Goal: Transaction & Acquisition: Obtain resource

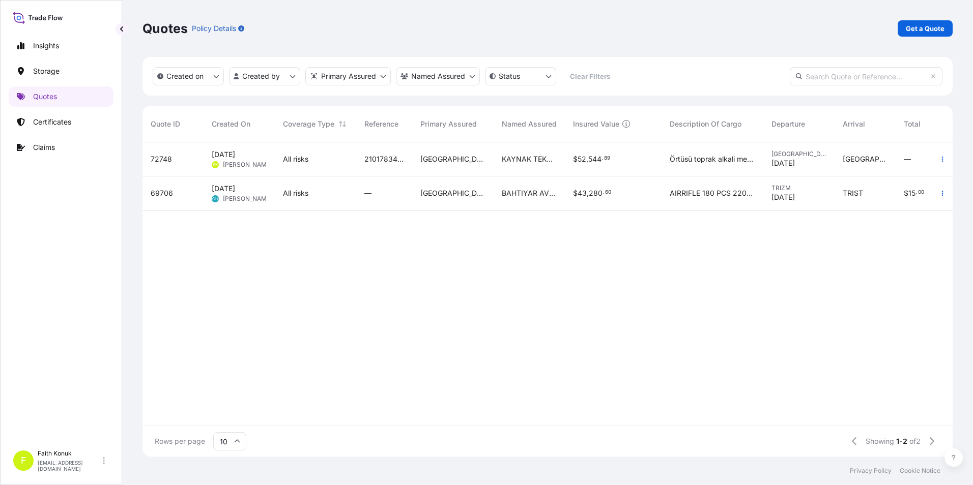
scroll to position [312, 802]
click at [923, 32] on p "Get a Quote" at bounding box center [925, 28] width 39 height 10
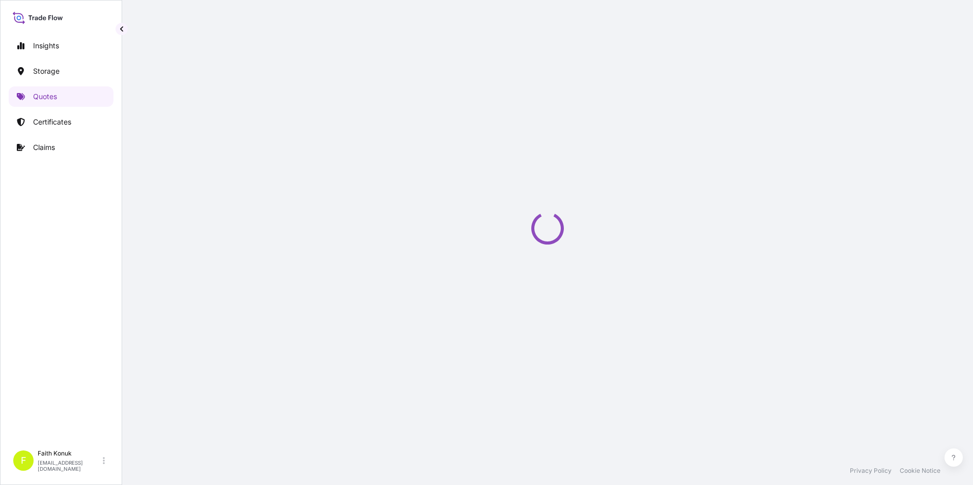
select select "Water"
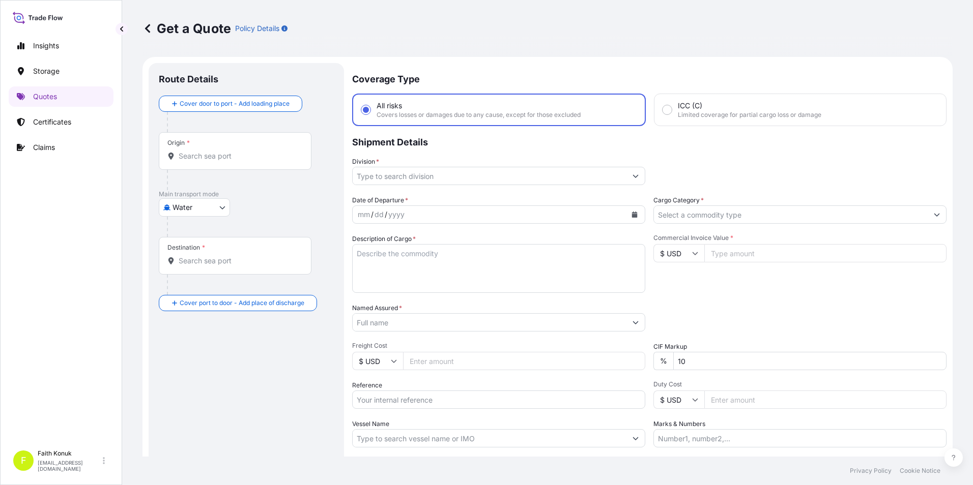
scroll to position [16, 0]
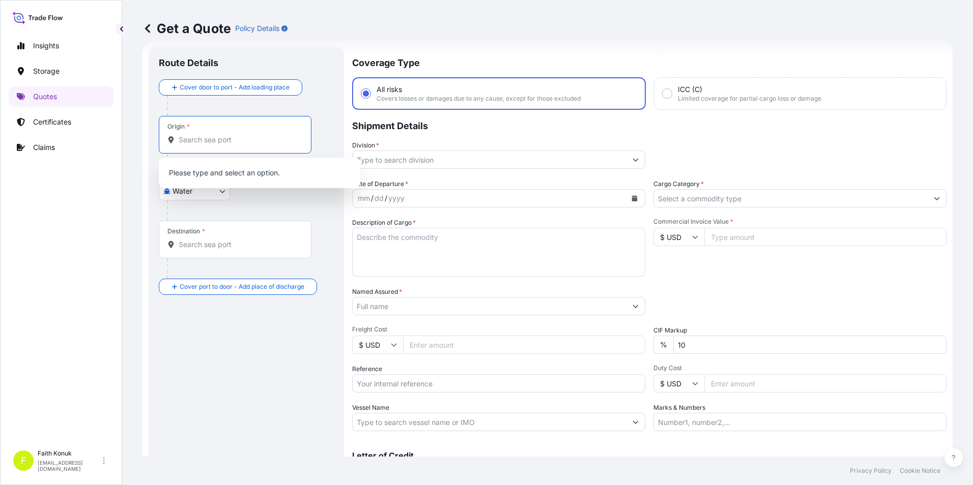
click at [265, 144] on input "Origin *" at bounding box center [239, 140] width 120 height 10
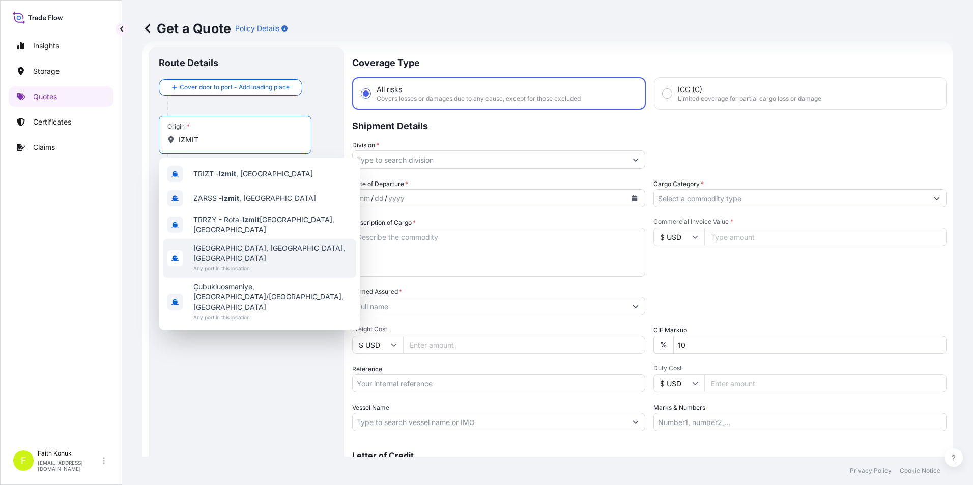
click at [253, 246] on span "[GEOGRAPHIC_DATA], [GEOGRAPHIC_DATA], [GEOGRAPHIC_DATA]" at bounding box center [272, 253] width 159 height 20
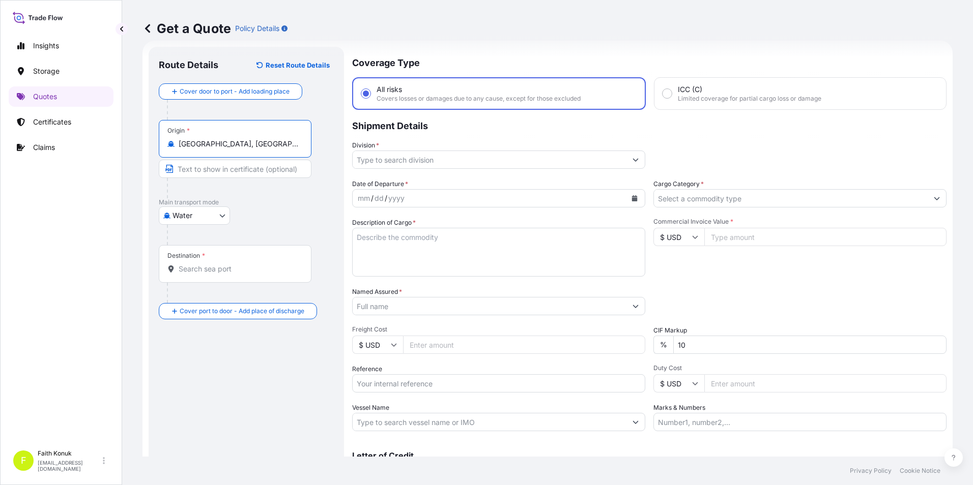
type input "[GEOGRAPHIC_DATA], [GEOGRAPHIC_DATA], [GEOGRAPHIC_DATA]"
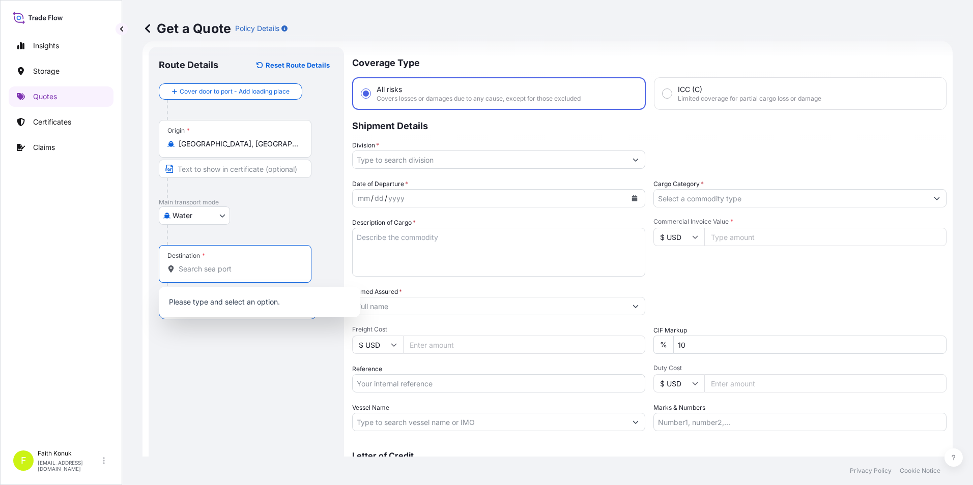
click at [232, 267] on input "Destination *" at bounding box center [239, 269] width 120 height 10
click at [259, 262] on div "Destination *" at bounding box center [235, 264] width 153 height 38
click at [259, 264] on input "Destination * Please select a destination" at bounding box center [239, 269] width 120 height 10
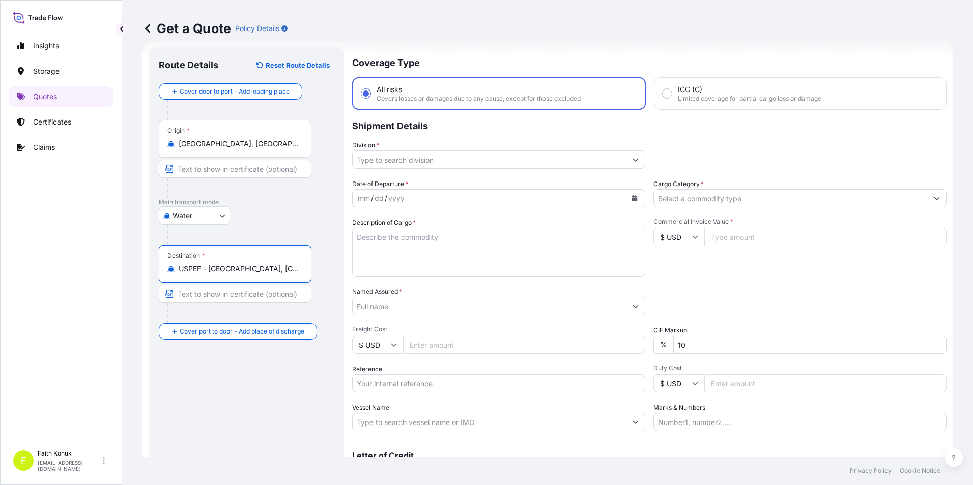
type input "USPEF - [GEOGRAPHIC_DATA], [GEOGRAPHIC_DATA]"
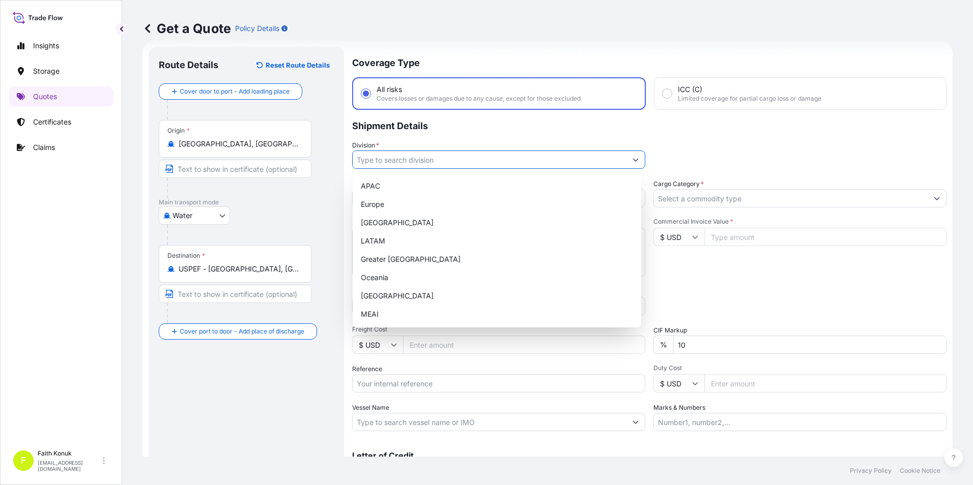
click at [633, 162] on icon "Show suggestions" at bounding box center [636, 160] width 6 height 6
click at [523, 289] on div "[GEOGRAPHIC_DATA]" at bounding box center [497, 296] width 280 height 18
type input "[GEOGRAPHIC_DATA]"
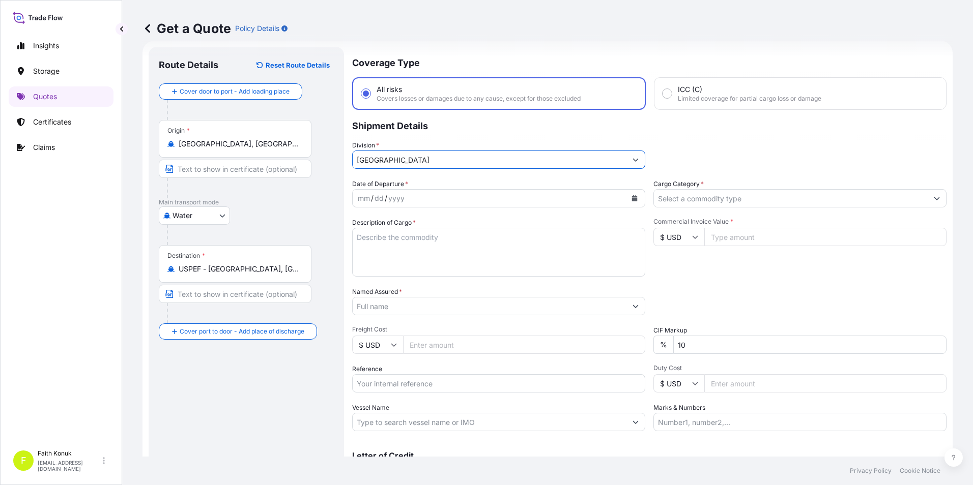
click at [538, 205] on div "mm / dd / yyyy" at bounding box center [490, 198] width 274 height 18
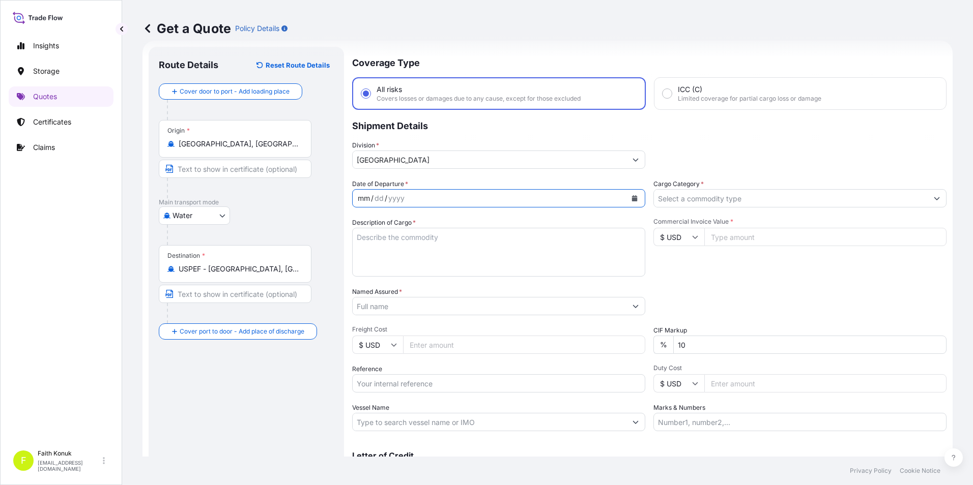
click at [635, 199] on button "Calendar" at bounding box center [634, 198] width 16 height 16
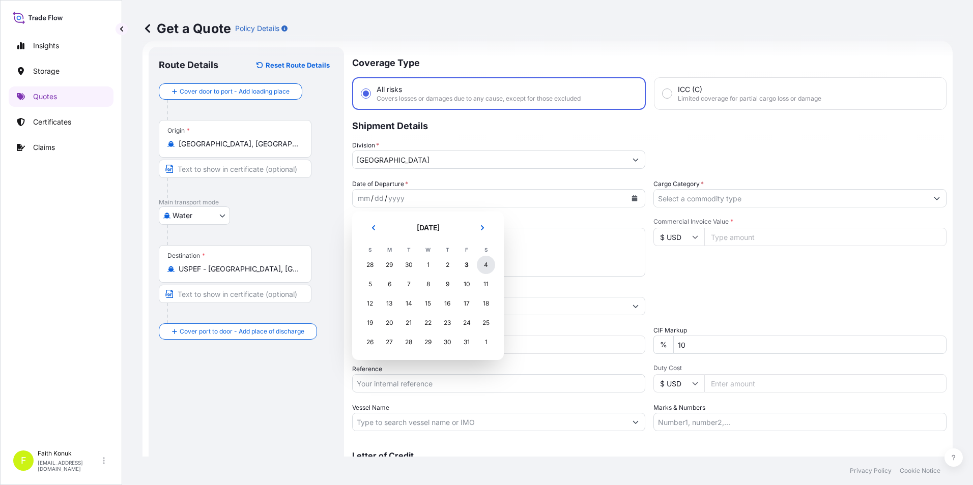
click at [490, 261] on div "4" at bounding box center [486, 265] width 18 height 18
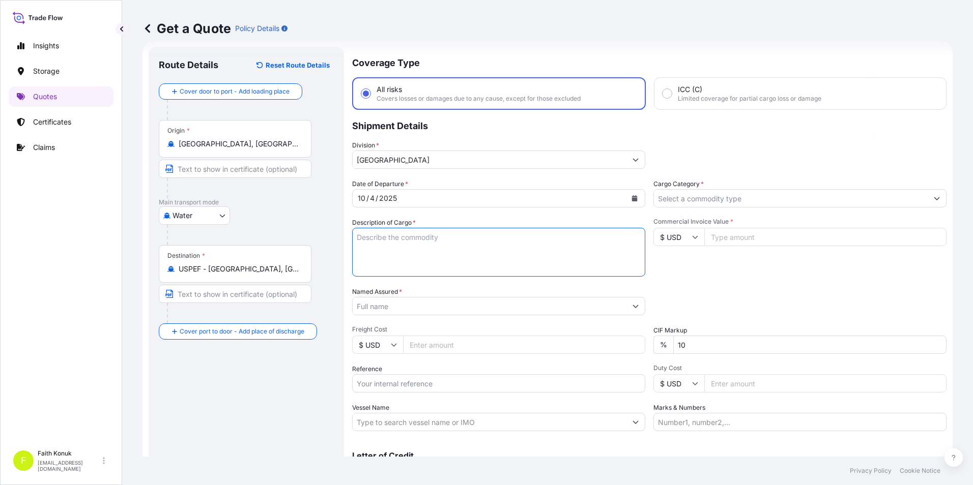
click at [469, 254] on textarea "Description of Cargo *" at bounding box center [498, 252] width 293 height 49
drag, startPoint x: 524, startPoint y: 259, endPoint x: 530, endPoint y: 279, distance: 20.8
click at [526, 259] on textarea "Description of Cargo *" at bounding box center [498, 252] width 293 height 49
paste textarea ""RS42195 RADIAL STACKER HS Code: 842820809000""
click at [360, 236] on textarea ""RS42195 RADIAL STACKER HS Code: 842820809000" at bounding box center [498, 252] width 293 height 49
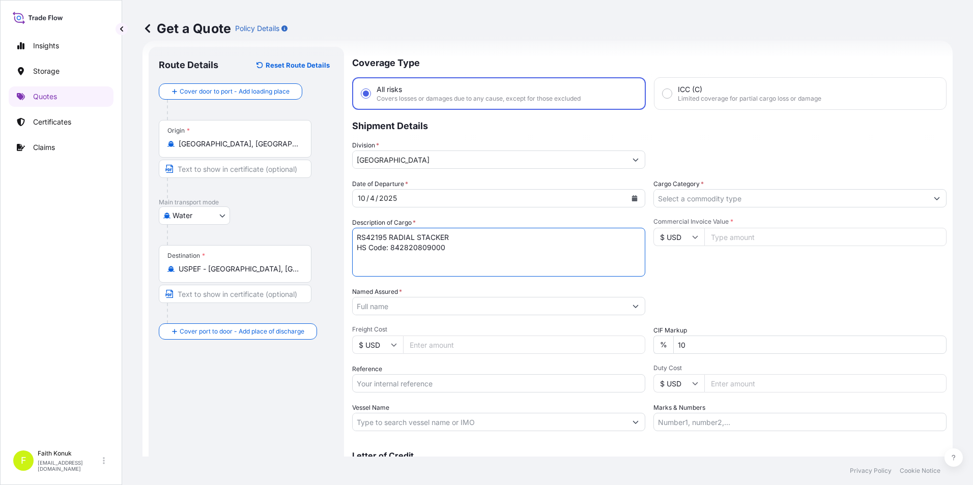
click at [468, 242] on textarea "RS42195 RADIAL STACKER HS Code: 842820809000" at bounding box center [498, 252] width 293 height 49
click at [463, 248] on textarea "RS42195 RADIAL STACKER HS Code: 842820809000" at bounding box center [498, 252] width 293 height 49
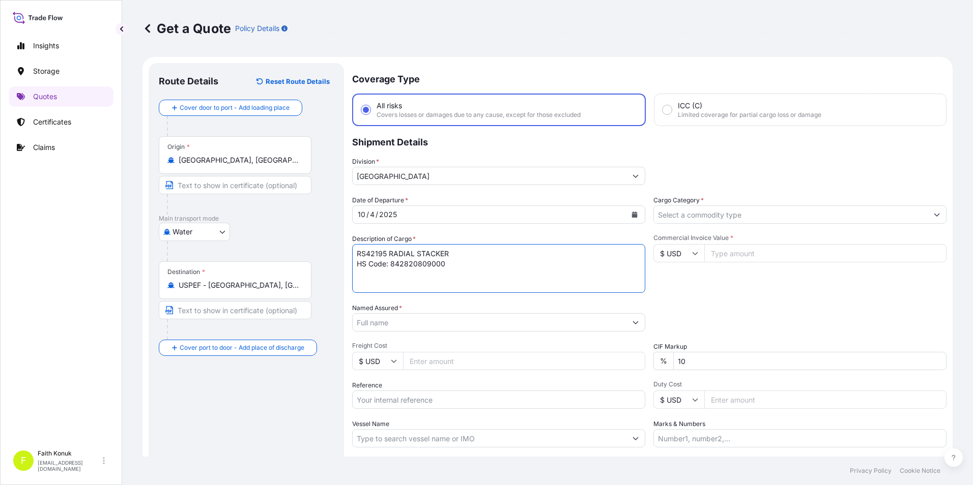
click at [355, 251] on textarea "RS42195 RADIAL STACKER HS Code: 842820809000" at bounding box center [498, 268] width 293 height 49
paste textarea ""2401780778 // HLBU8053568 QIBU1241950 HLBU8205676 HLBU8070288 HLBU8204469 HLBU…"
click at [358, 278] on textarea "RS42195 RADIAL STACKER HS Code: 842820809000 "2401780778 // HLBU8053568 QIBU124…" at bounding box center [498, 268] width 293 height 49
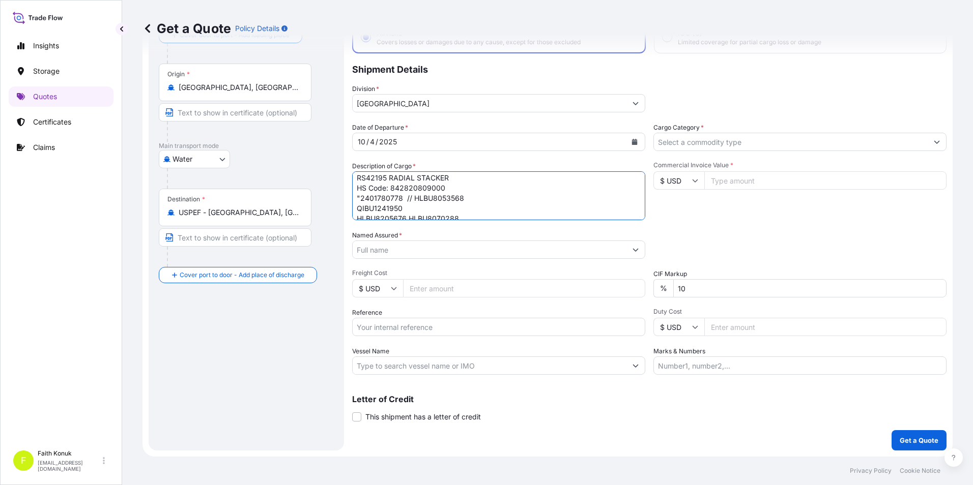
scroll to position [32, 0]
click at [559, 210] on textarea "RS42195 RADIAL STACKER HS Code: 842820809000 "2401780778 // HLBU8053568 QIBU124…" at bounding box center [498, 195] width 293 height 49
type textarea "RS42195 RADIAL STACKER HS Code: 842820809000 "2401780778 // HLBU8053568 QIBU124…"
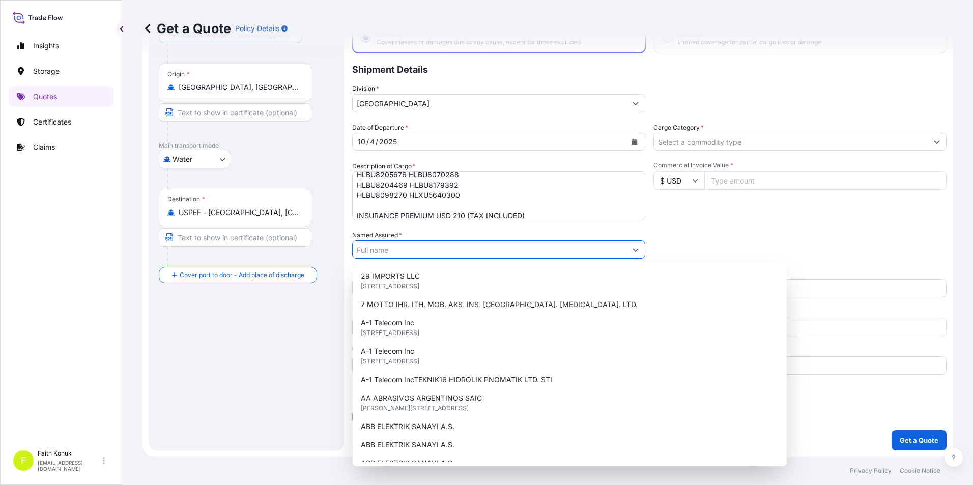
click at [460, 252] on input "Named Assured *" at bounding box center [490, 250] width 274 height 18
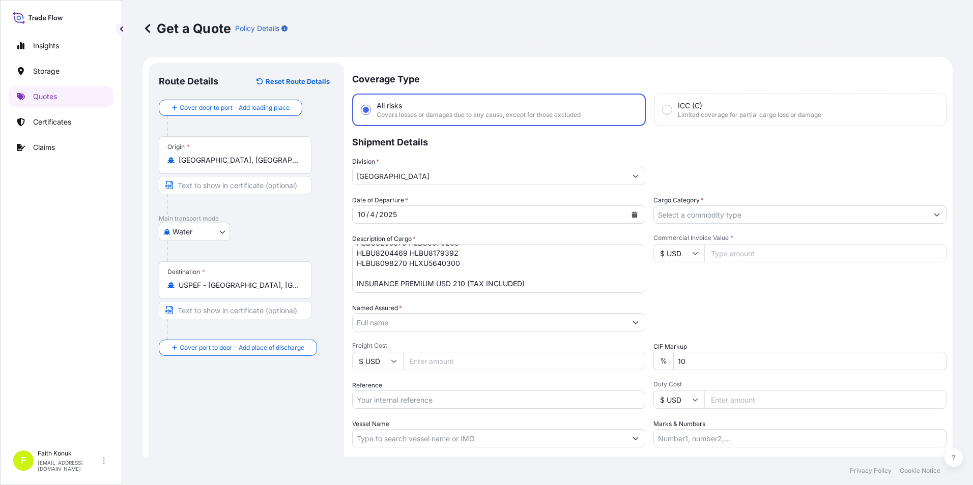
scroll to position [52, 0]
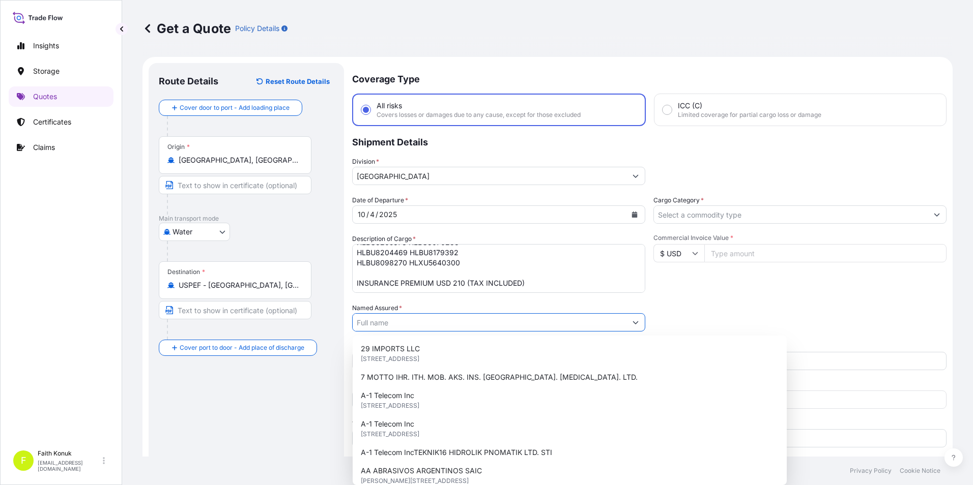
drag, startPoint x: 394, startPoint y: 323, endPoint x: 386, endPoint y: 323, distance: 7.6
click at [393, 323] on input "Named Assured *" at bounding box center [490, 322] width 274 height 18
paste input "GELEN MAKINA SANAYI TAAH. [MEDICAL_DATA]. A.S."
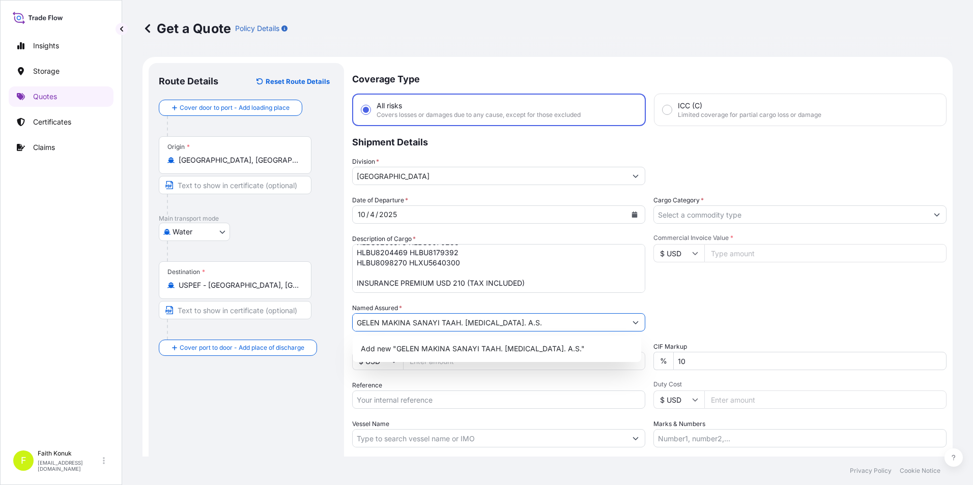
type input "GELEN MAKINA SANAYI TAAH. [MEDICAL_DATA]. A.S."
drag, startPoint x: 291, startPoint y: 440, endPoint x: 358, endPoint y: 414, distance: 72.7
click at [290, 440] on div "Route Details Reset Route Details Cover door to port - Add loading place Place …" at bounding box center [246, 293] width 175 height 440
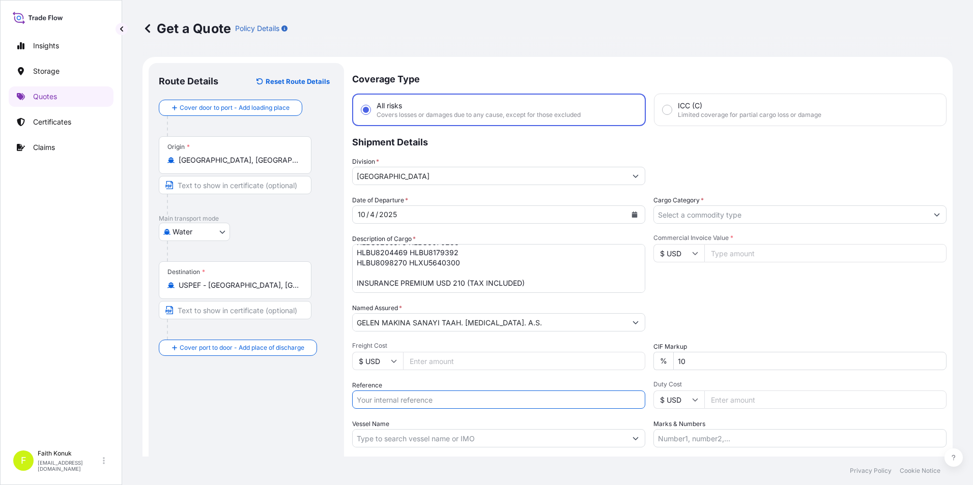
click at [376, 402] on input "Reference" at bounding box center [498, 400] width 293 height 18
click at [506, 399] on input "Reference" at bounding box center [498, 400] width 293 height 18
paste input "2401780778"
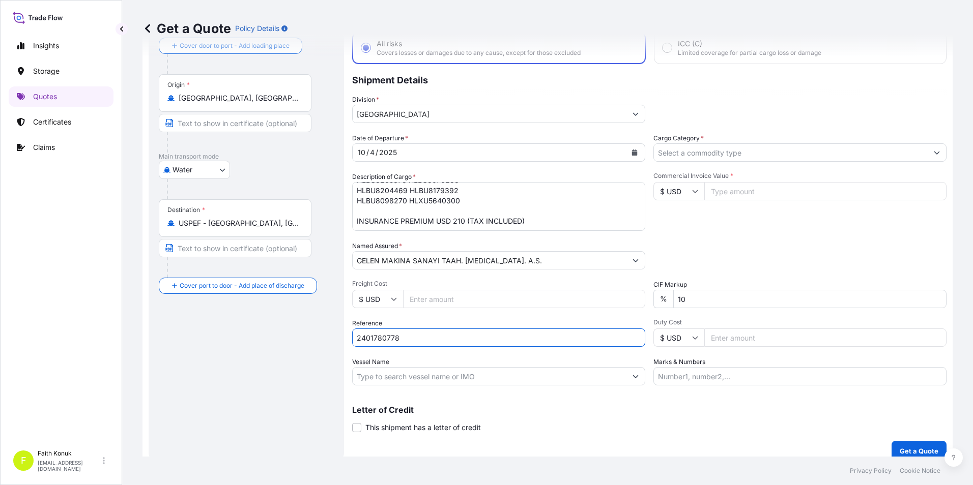
scroll to position [22, 0]
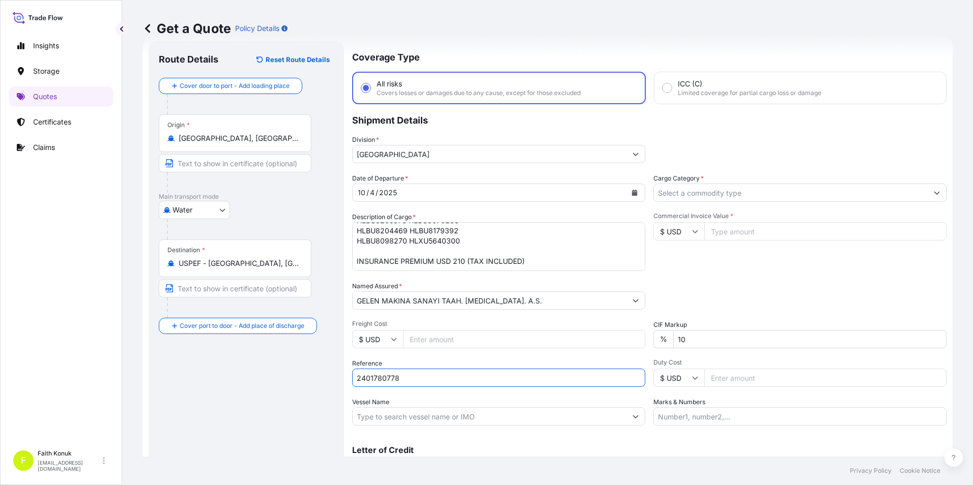
type input "2401780778"
click at [470, 414] on input "Vessel Name" at bounding box center [490, 417] width 274 height 18
click at [496, 419] on input "Vessel Name" at bounding box center [490, 417] width 274 height 18
paste input "MAERSK GATESHEAD HAPAG-[PERSON_NAME] DENIZASIRI NAKLIYAT A.S 540W"
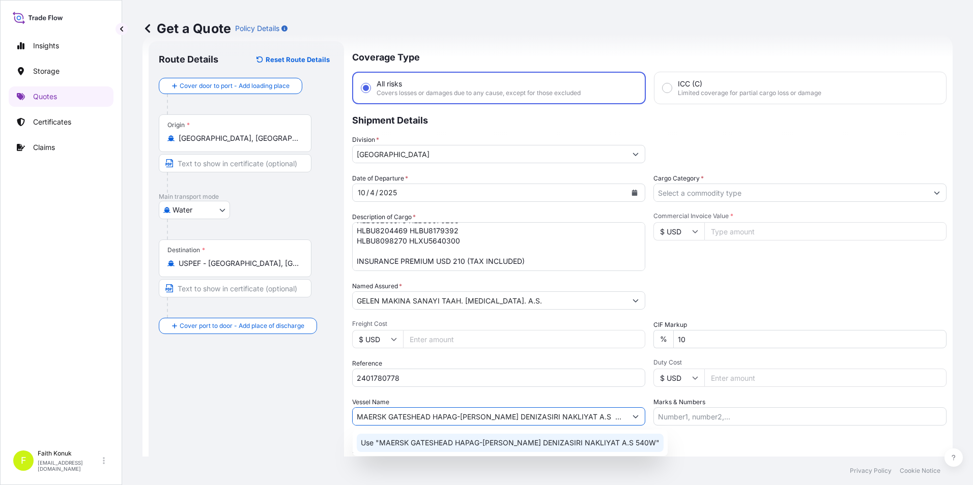
type input "MAERSK GATESHEAD HAPAG-[PERSON_NAME] DENIZASIRI NAKLIYAT A.S 540W"
click at [289, 384] on div "Route Details Reset Route Details Cover door to port - Add loading place Place …" at bounding box center [246, 271] width 175 height 440
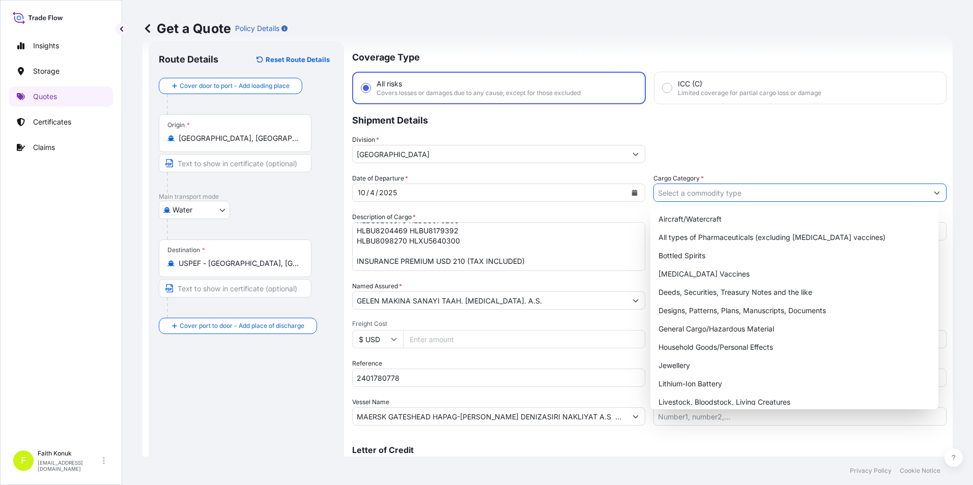
click at [733, 195] on input "Cargo Category *" at bounding box center [791, 193] width 274 height 18
click at [695, 328] on div "General Cargo/Hazardous Material" at bounding box center [794, 329] width 280 height 18
type input "General Cargo/Hazardous Material"
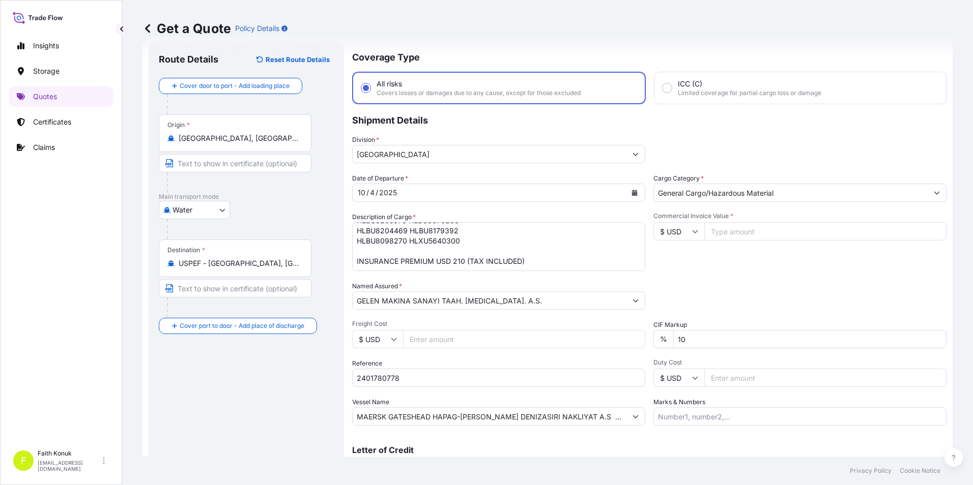
click at [729, 235] on input "Commercial Invoice Value *" at bounding box center [825, 231] width 242 height 18
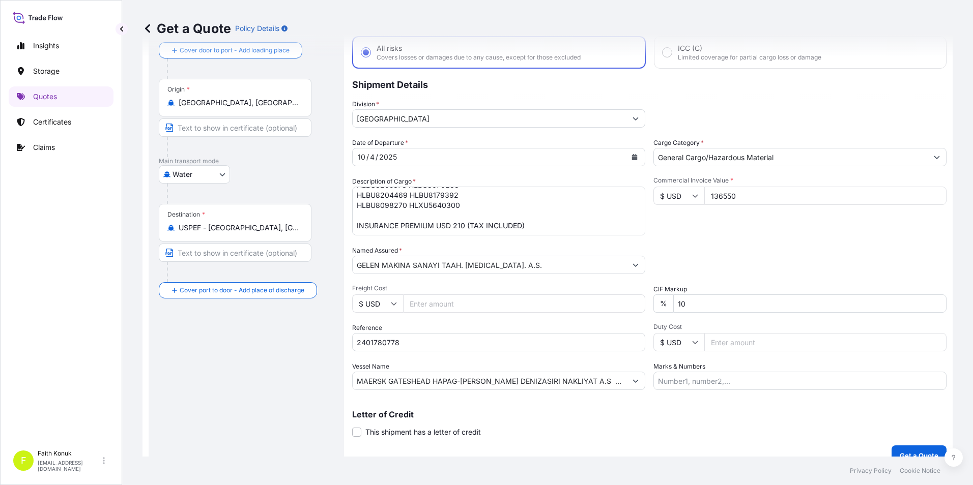
scroll to position [73, 0]
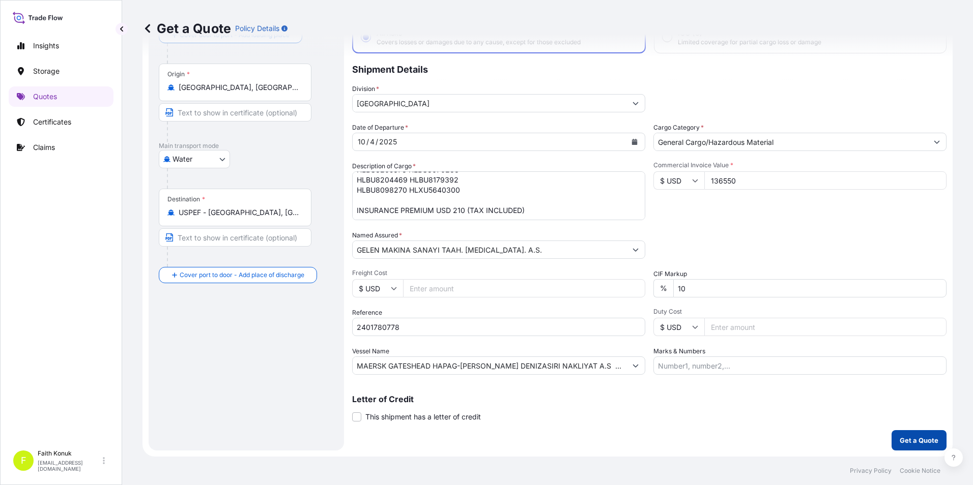
type input "136550"
click at [902, 437] on p "Get a Quote" at bounding box center [919, 441] width 39 height 10
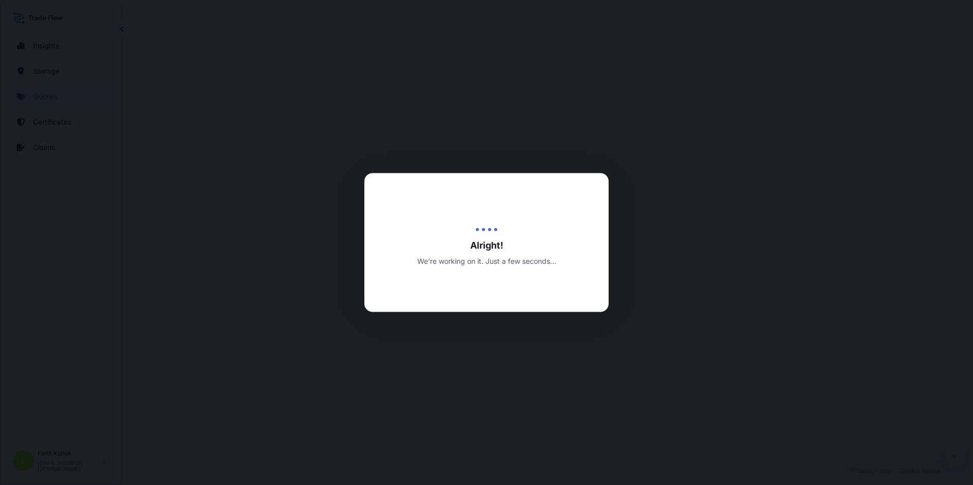
select select "Water"
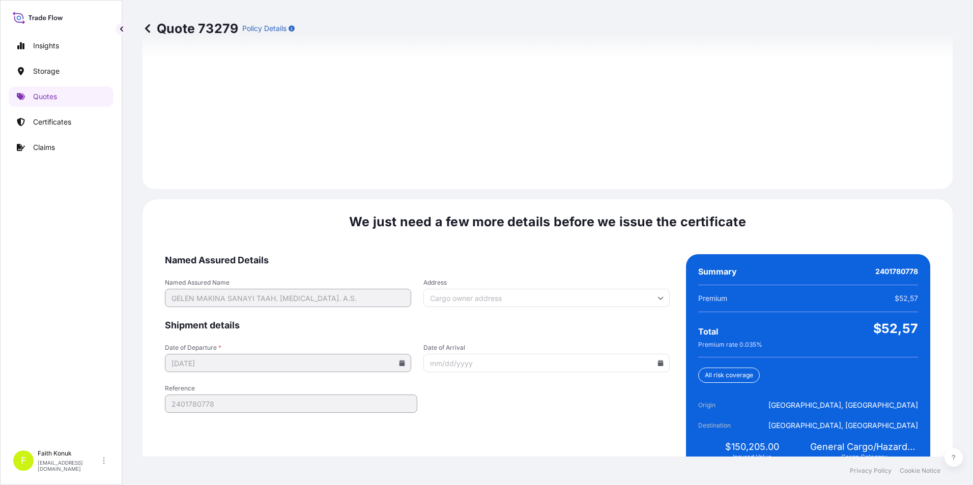
scroll to position [1433, 0]
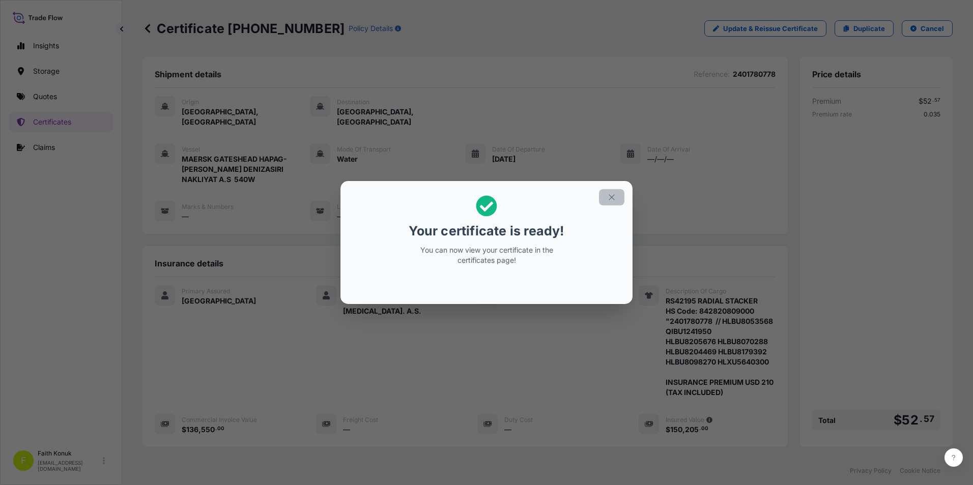
click at [613, 202] on icon "button" at bounding box center [611, 197] width 9 height 9
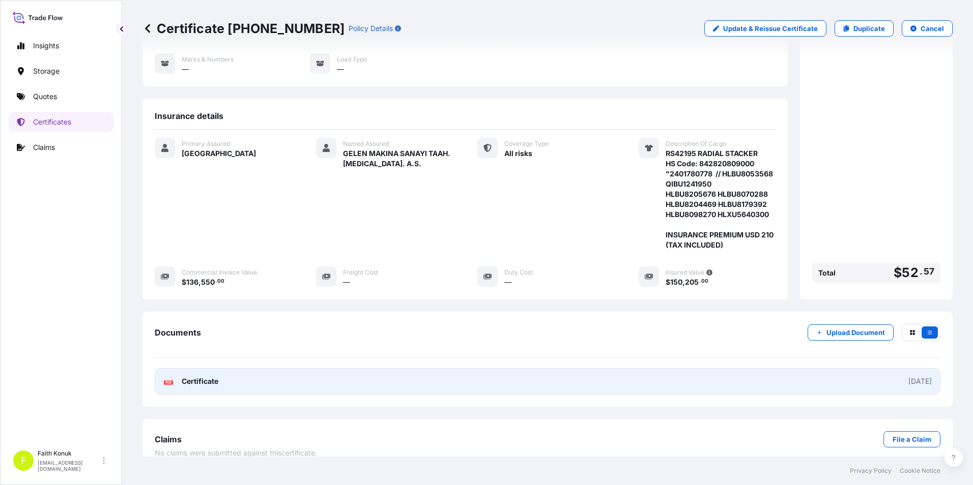
scroll to position [153, 0]
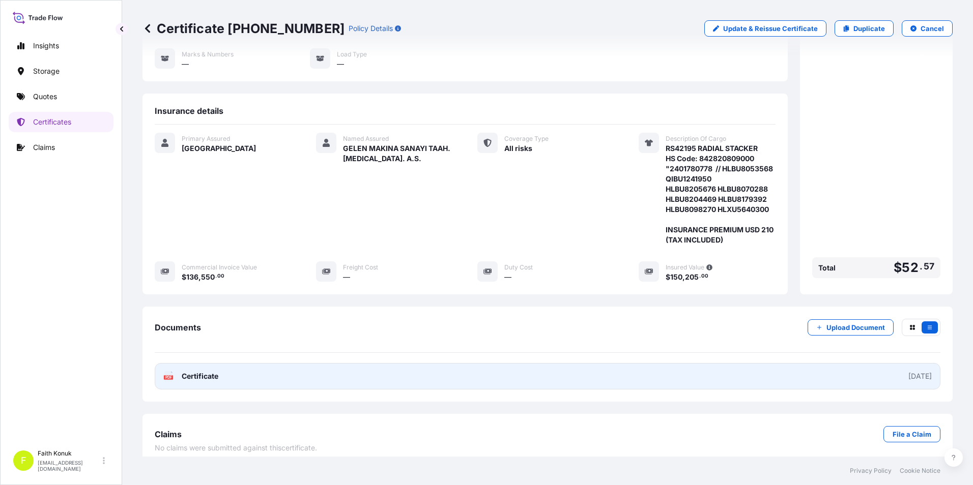
click at [202, 378] on span "Certificate" at bounding box center [200, 376] width 37 height 10
